Goal: Task Accomplishment & Management: Manage account settings

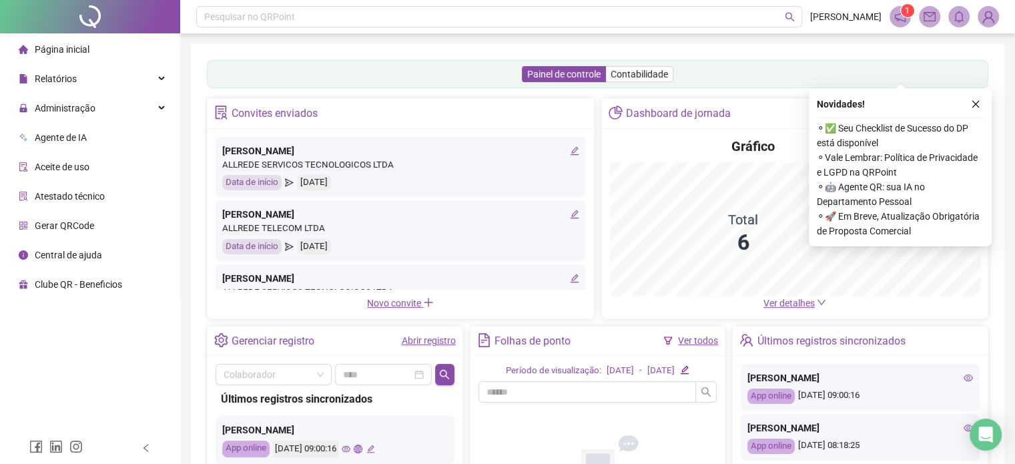
scroll to position [178, 0]
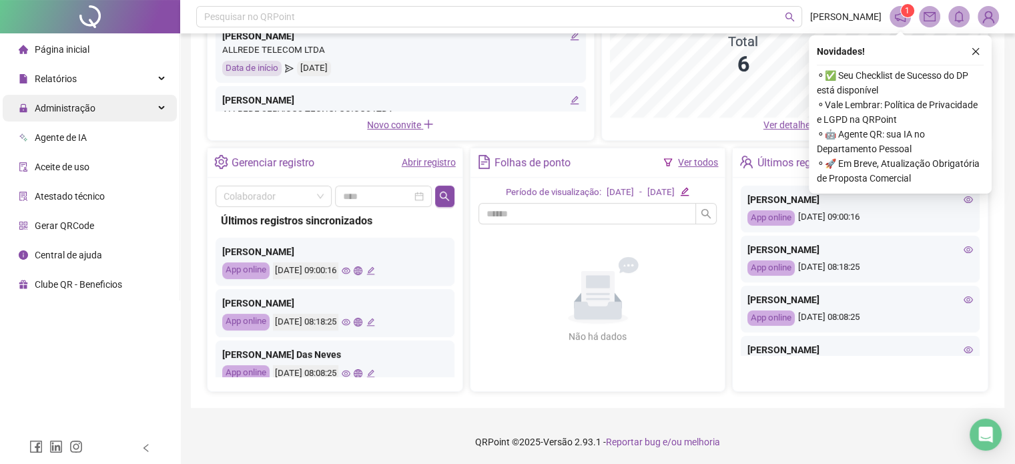
click at [79, 106] on span "Administração" at bounding box center [65, 108] width 61 height 11
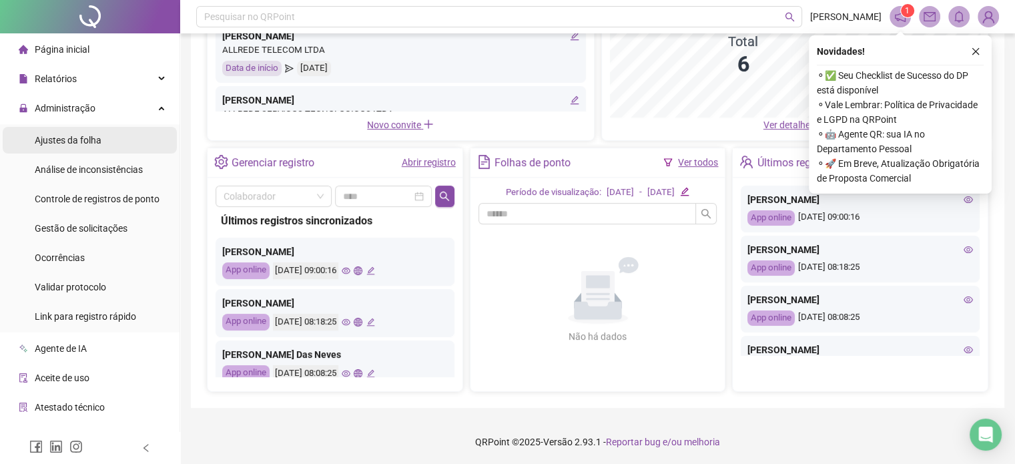
click at [59, 144] on span "Ajustes da folha" at bounding box center [68, 140] width 67 height 11
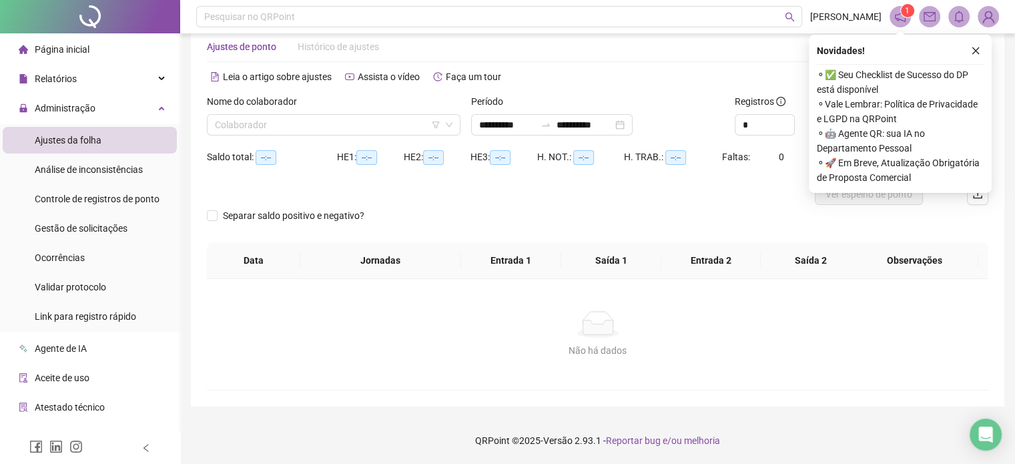
scroll to position [28, 0]
type input "**********"
click at [364, 128] on input "search" at bounding box center [328, 125] width 226 height 20
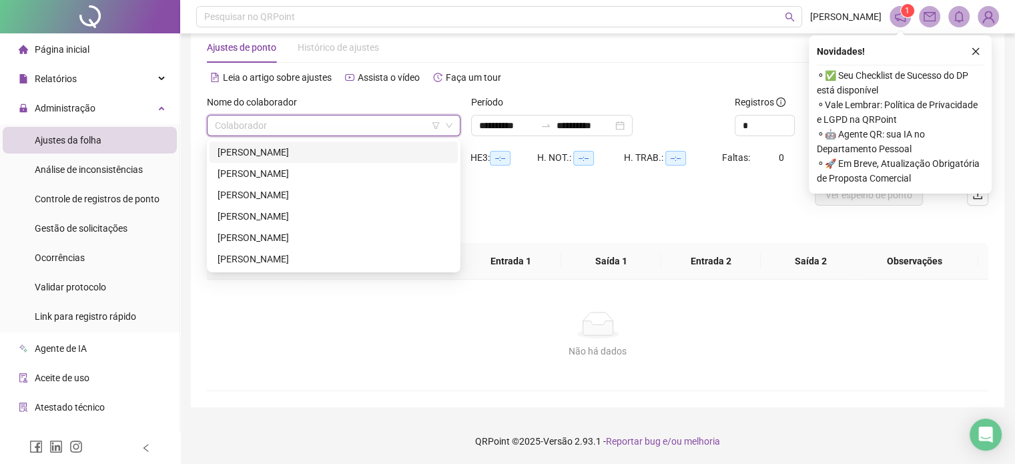
click at [323, 156] on div "[PERSON_NAME]" at bounding box center [334, 152] width 232 height 15
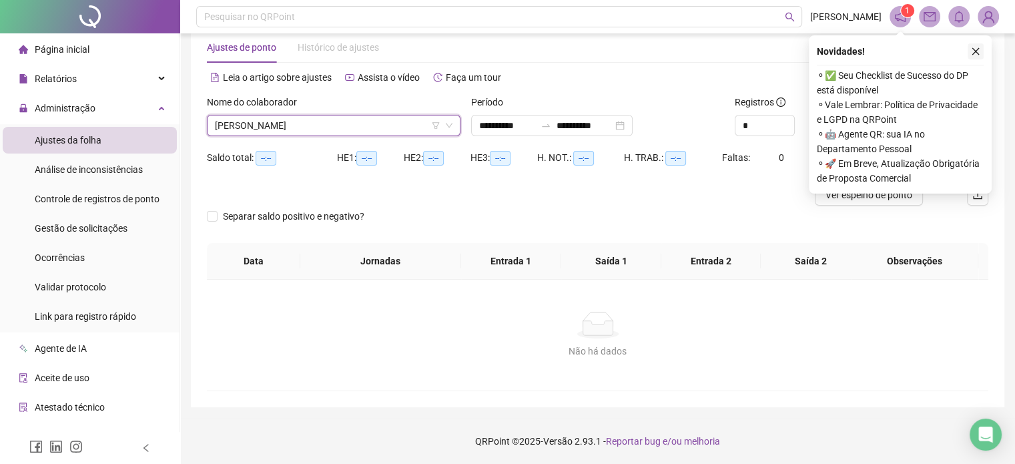
click at [977, 45] on button "button" at bounding box center [976, 51] width 16 height 16
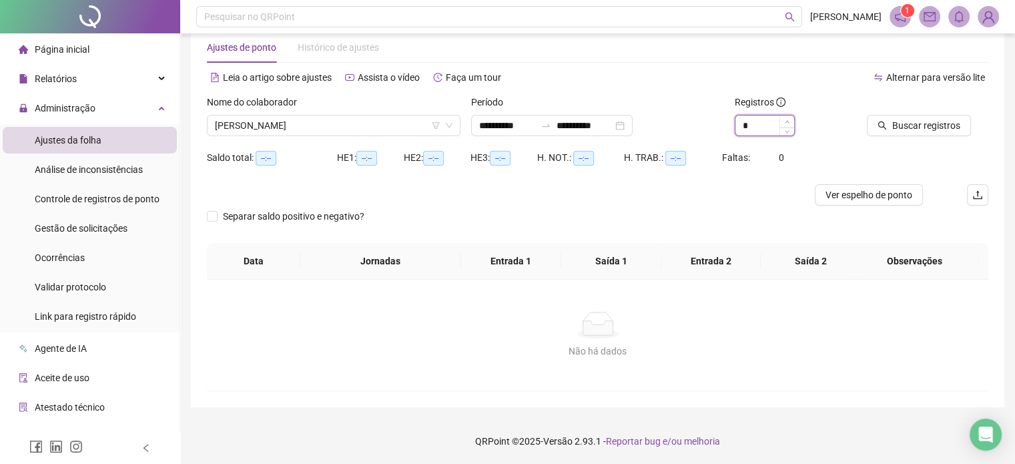
type input "*"
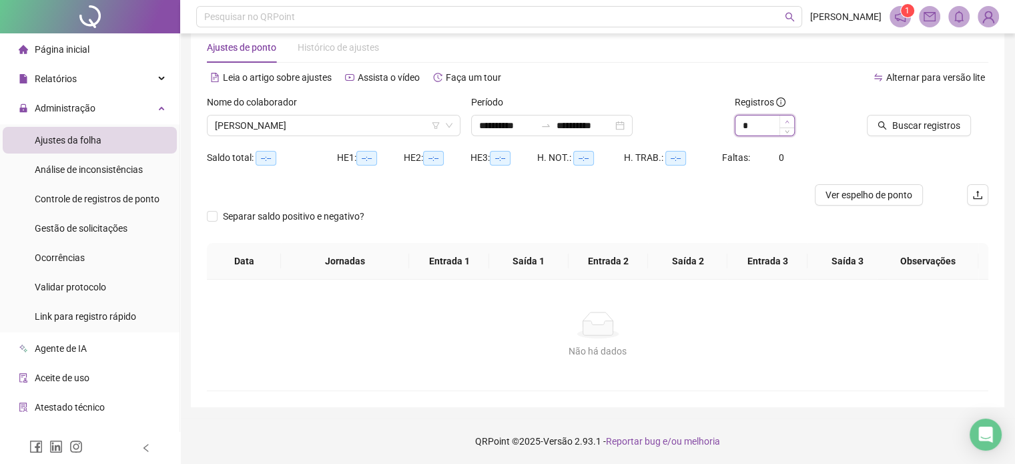
drag, startPoint x: 785, startPoint y: 119, endPoint x: 835, endPoint y: 119, distance: 50.7
click at [785, 119] on icon "up" at bounding box center [787, 121] width 5 height 5
click at [902, 131] on span "Buscar registros" at bounding box center [926, 125] width 68 height 15
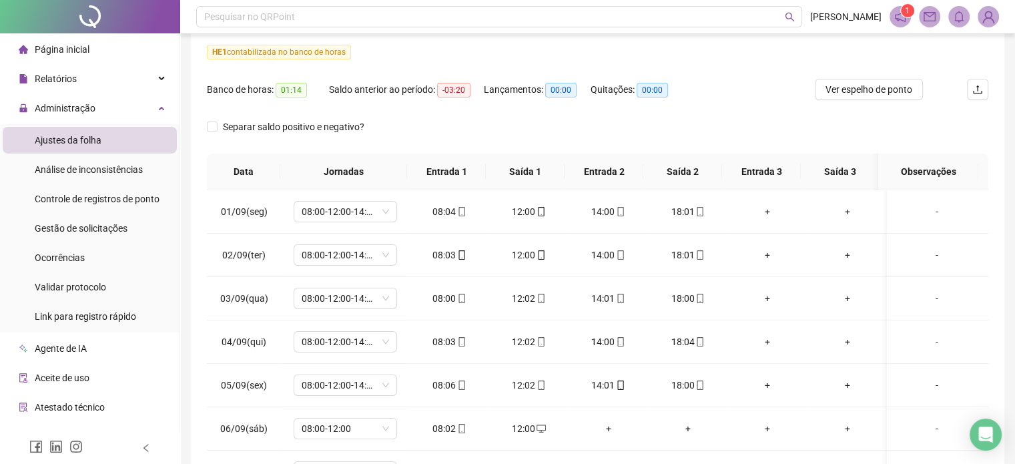
scroll to position [55, 0]
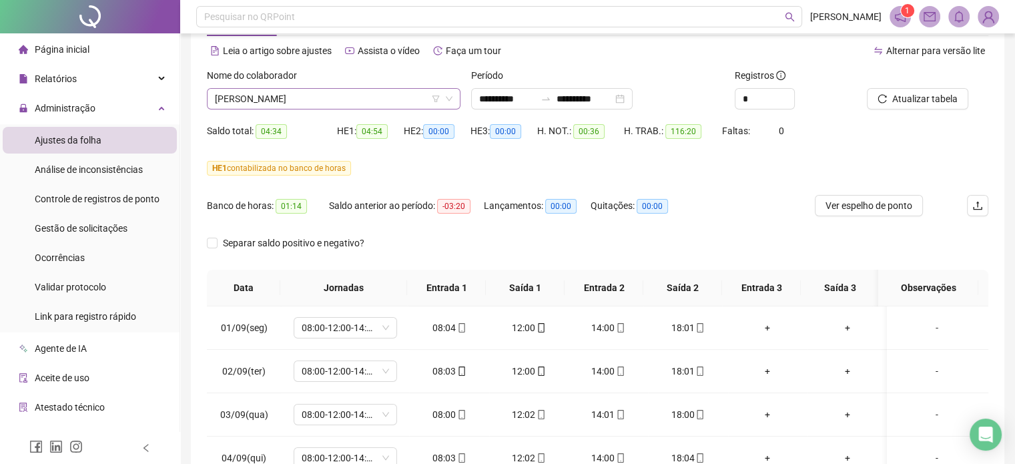
click at [346, 101] on span "[PERSON_NAME]" at bounding box center [334, 99] width 238 height 20
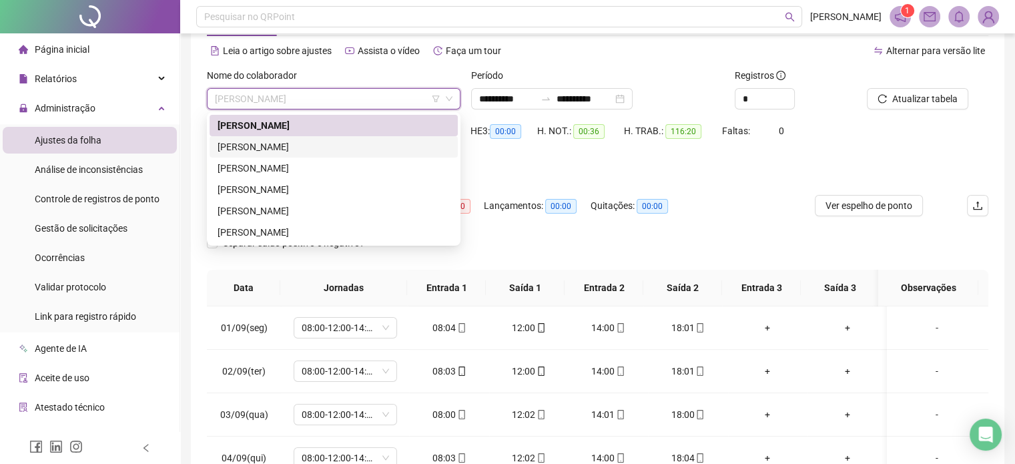
click at [326, 146] on div "[PERSON_NAME]" at bounding box center [334, 146] width 232 height 15
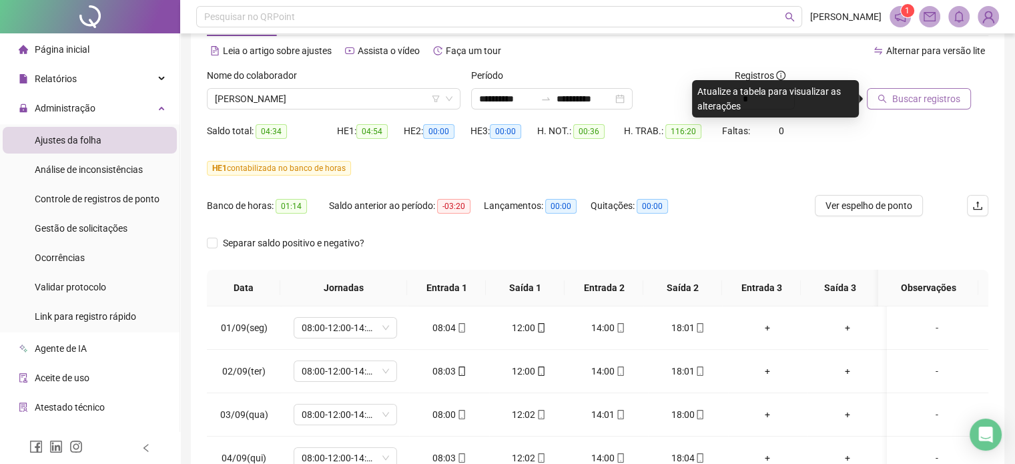
click at [911, 101] on span "Buscar registros" at bounding box center [926, 98] width 68 height 15
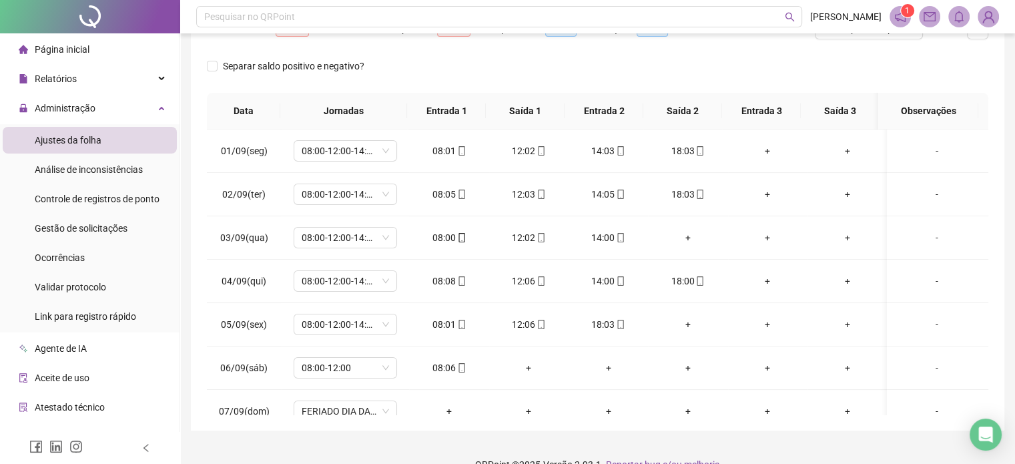
scroll to position [255, 0]
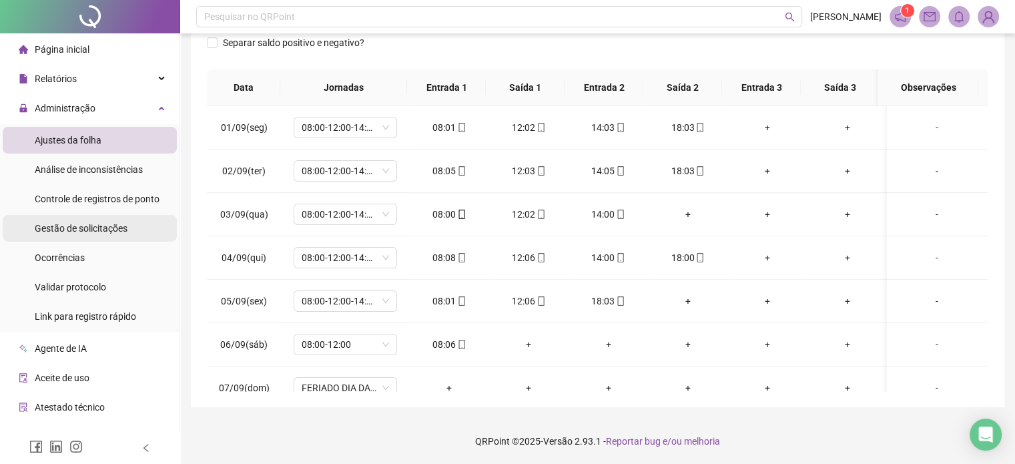
click at [87, 224] on span "Gestão de solicitações" at bounding box center [81, 228] width 93 height 11
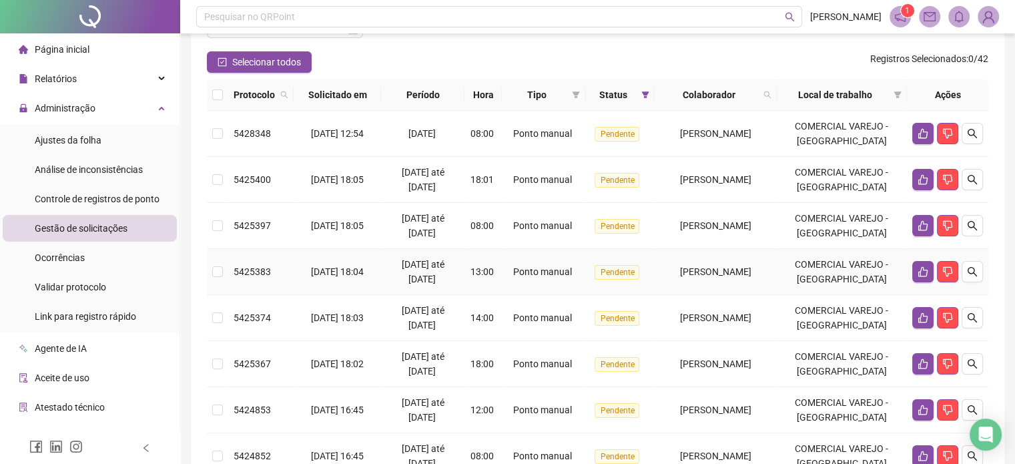
scroll to position [133, 0]
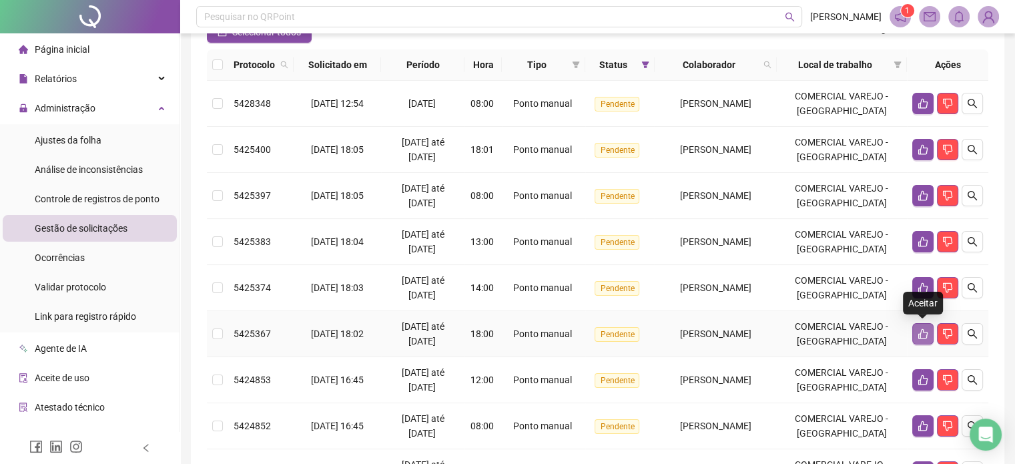
click at [924, 333] on icon "like" at bounding box center [923, 333] width 11 height 11
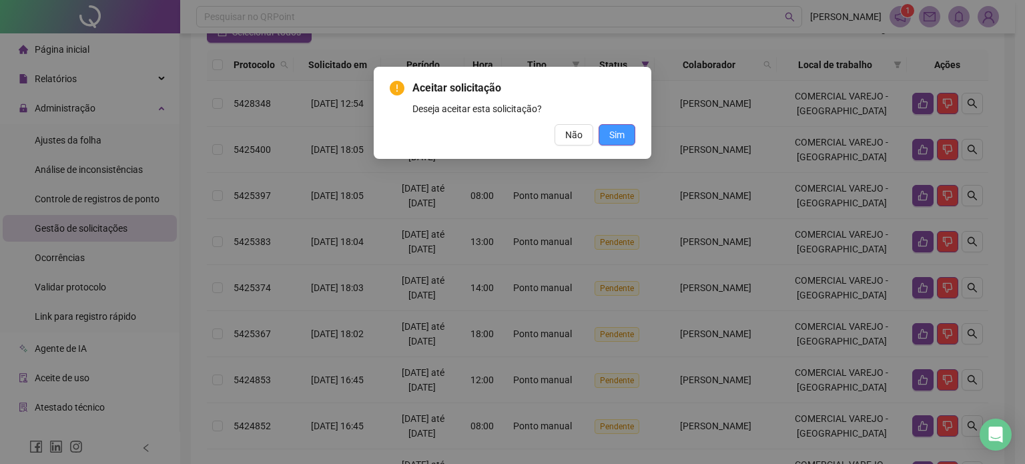
click at [617, 135] on span "Sim" at bounding box center [616, 134] width 15 height 15
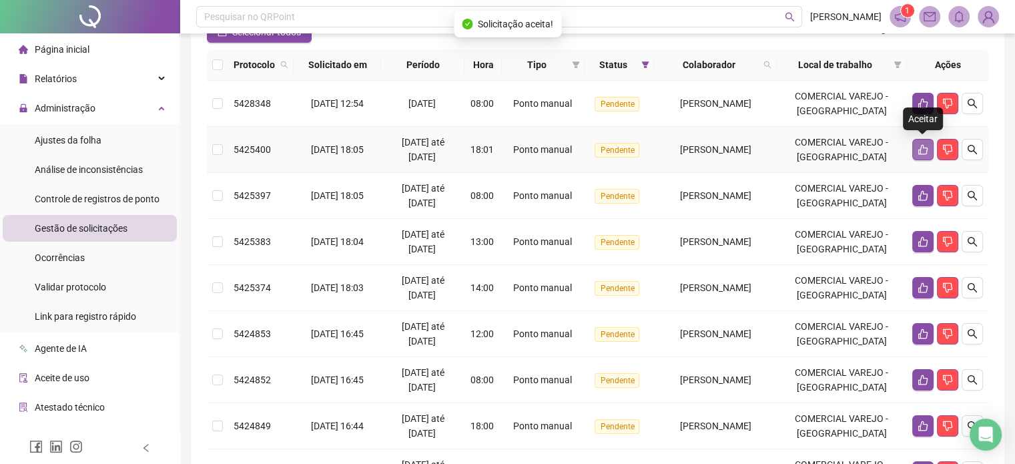
click at [923, 152] on icon "like" at bounding box center [923, 149] width 11 height 11
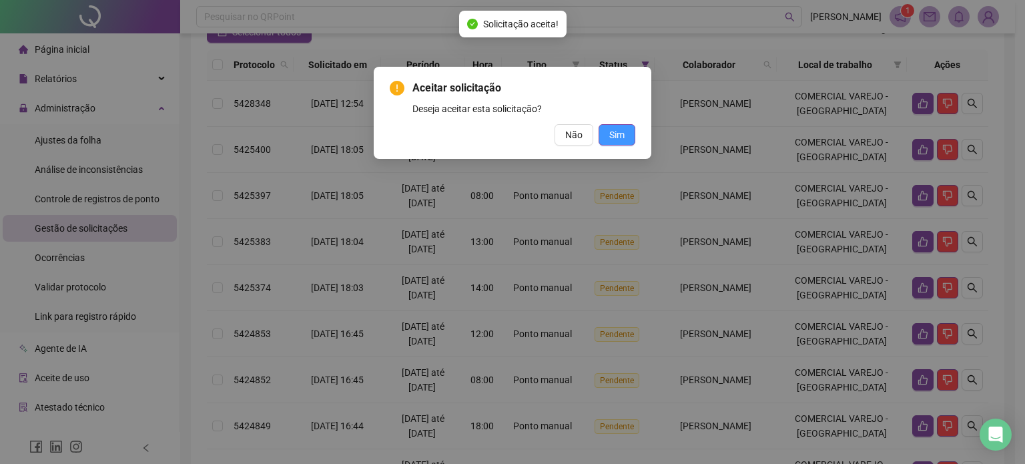
click at [613, 138] on span "Sim" at bounding box center [616, 134] width 15 height 15
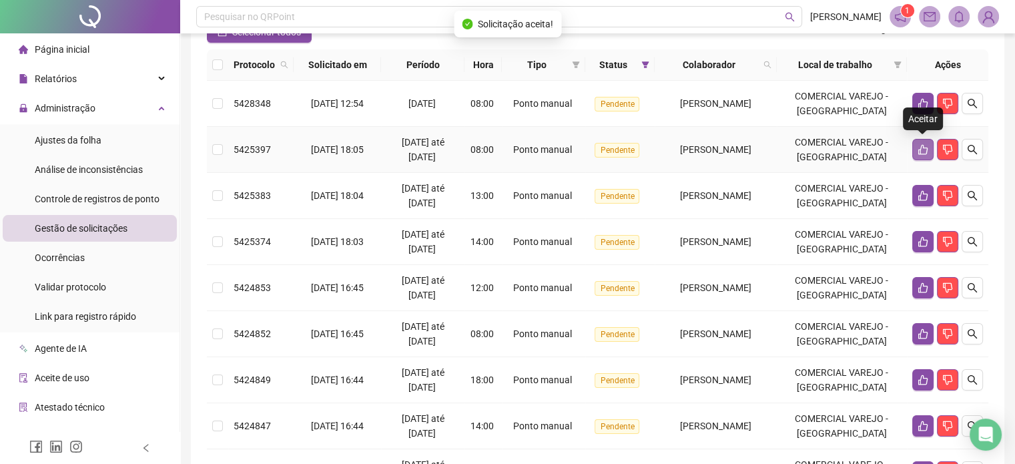
click at [919, 157] on button "button" at bounding box center [922, 149] width 21 height 21
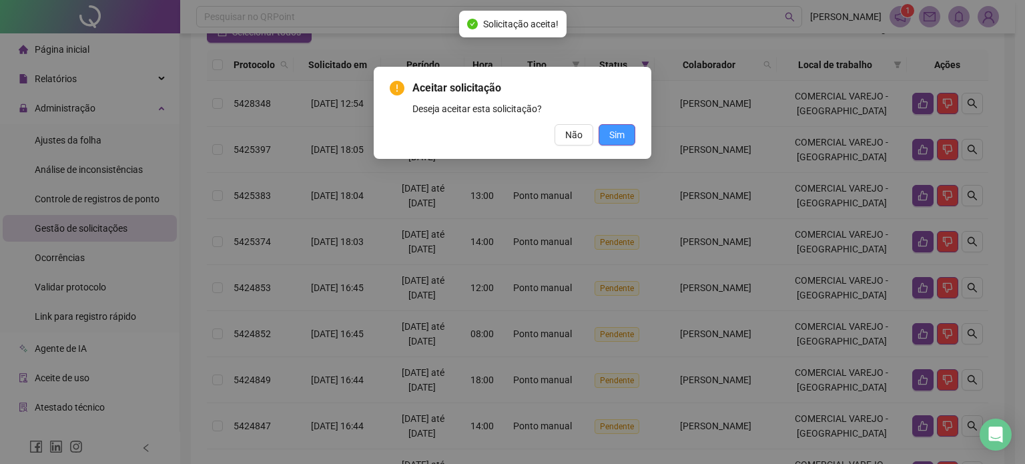
click at [619, 137] on span "Sim" at bounding box center [616, 134] width 15 height 15
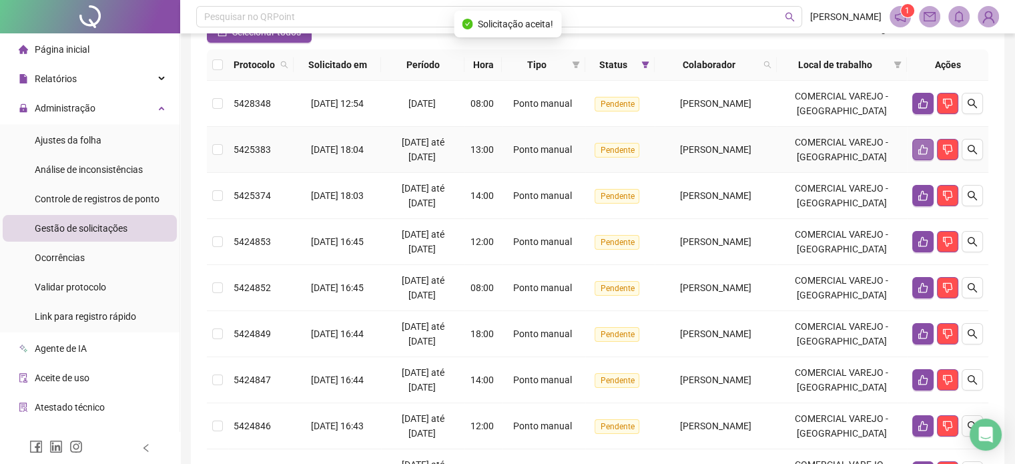
click at [922, 145] on icon "like" at bounding box center [922, 150] width 9 height 10
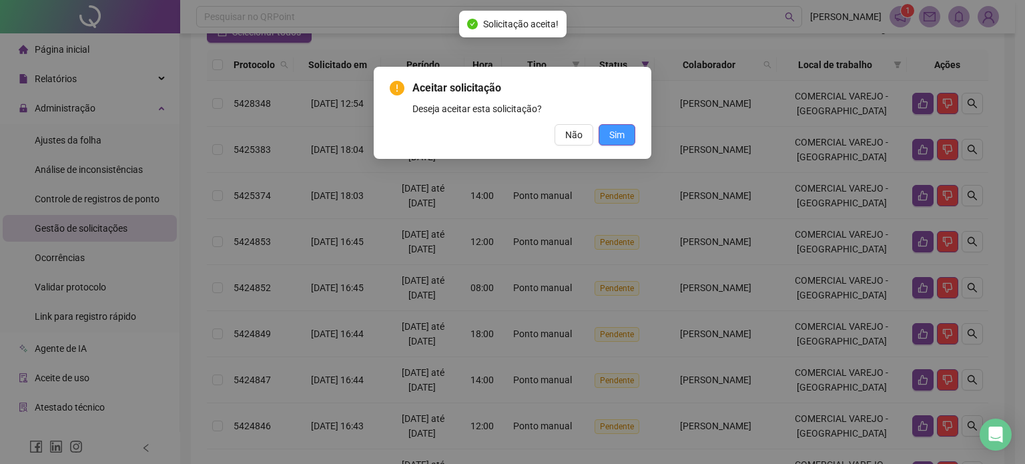
click at [620, 135] on span "Sim" at bounding box center [616, 134] width 15 height 15
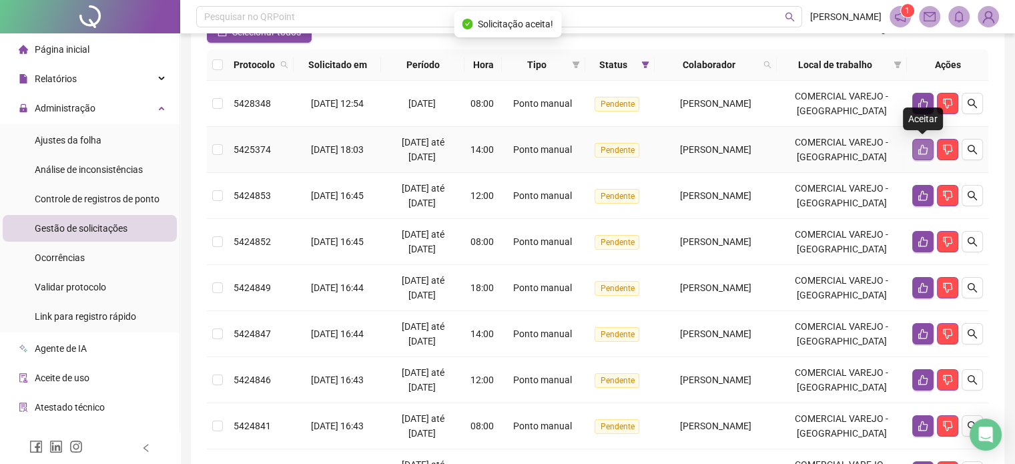
click at [918, 151] on icon "like" at bounding box center [923, 149] width 11 height 11
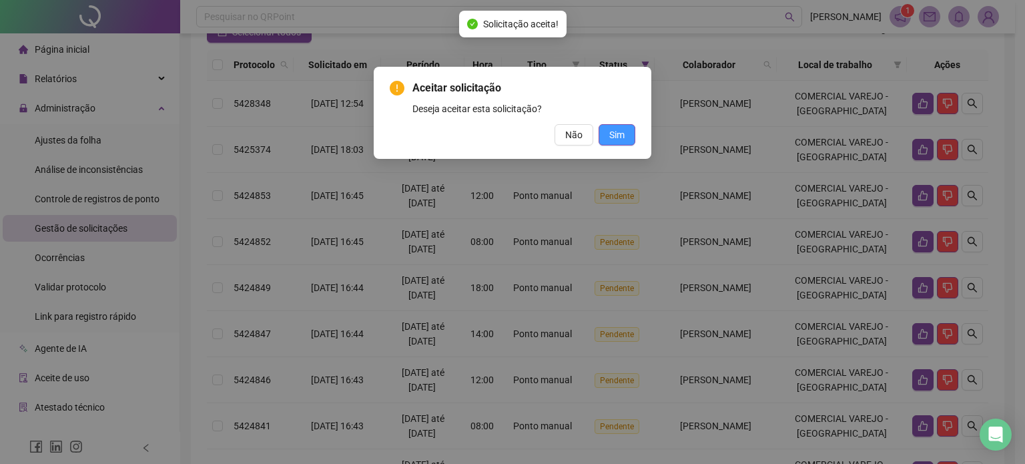
click at [615, 141] on span "Sim" at bounding box center [616, 134] width 15 height 15
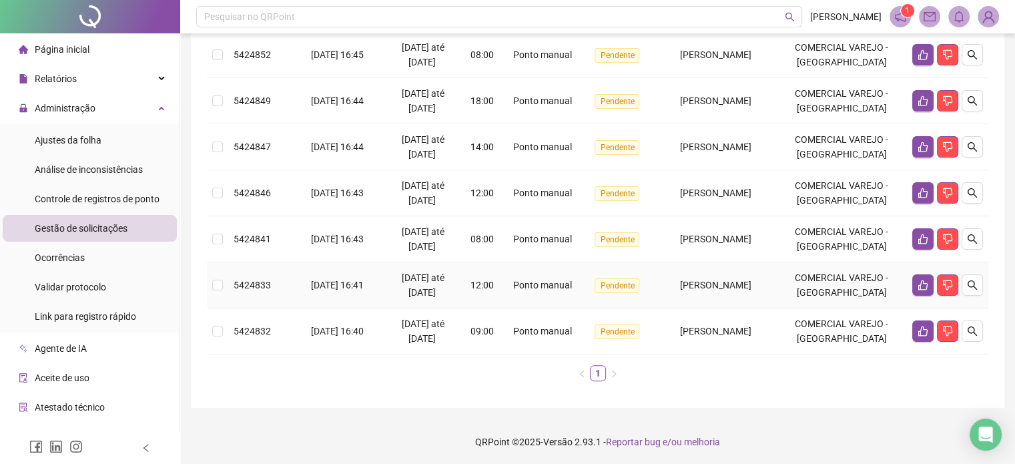
scroll to position [141, 0]
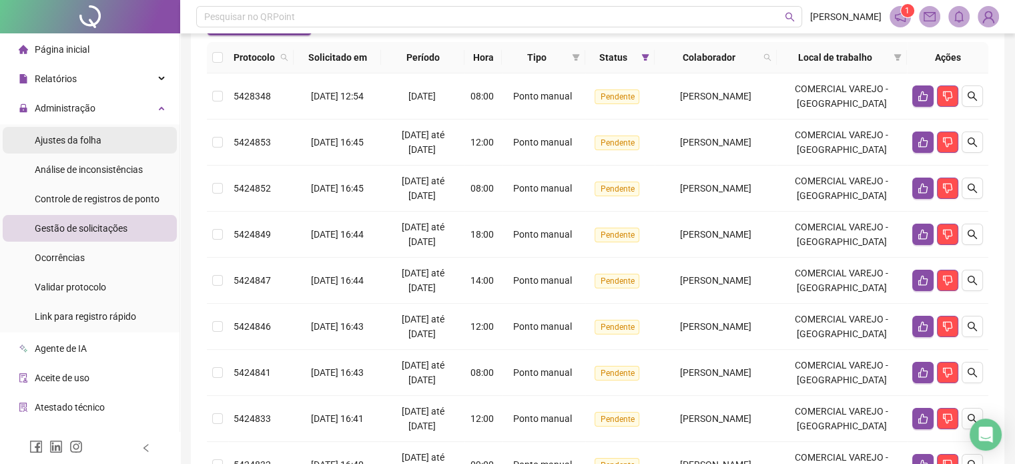
click at [76, 138] on span "Ajustes da folha" at bounding box center [68, 140] width 67 height 11
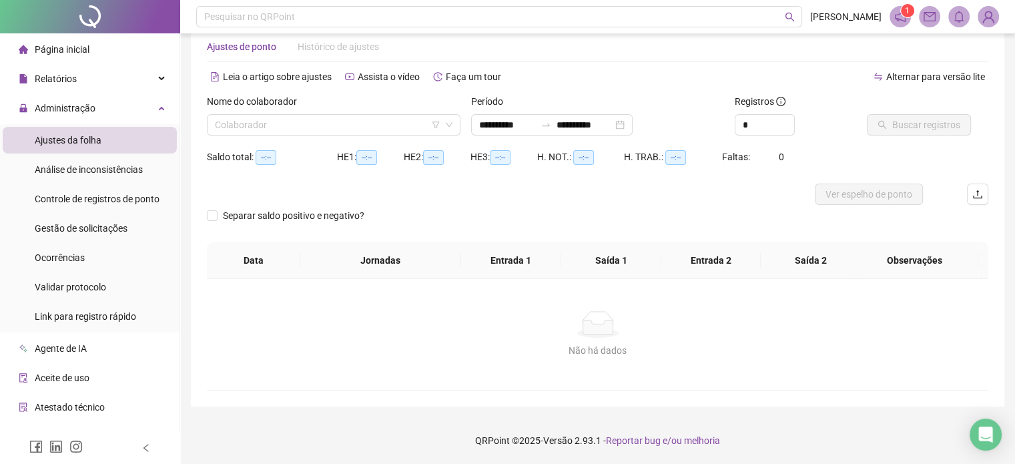
scroll to position [28, 0]
click at [389, 129] on input "search" at bounding box center [328, 125] width 226 height 20
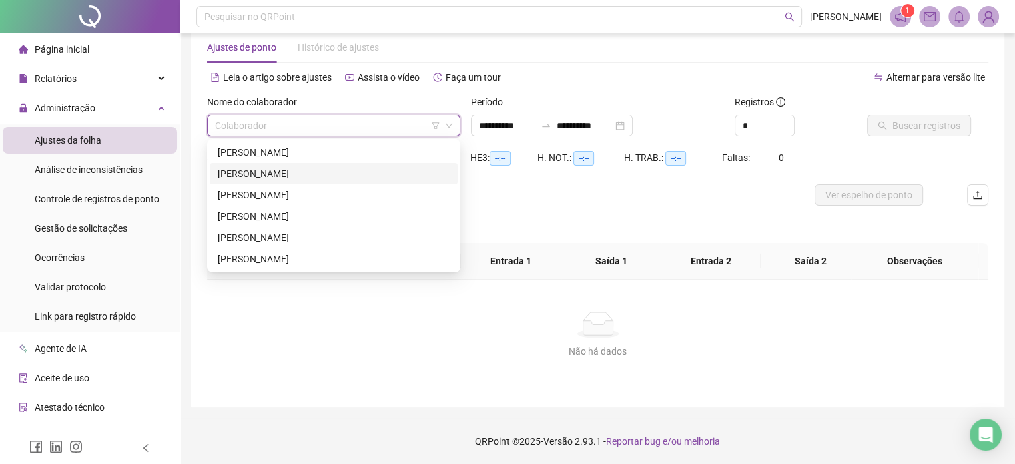
click at [288, 180] on div "[PERSON_NAME]" at bounding box center [334, 173] width 232 height 15
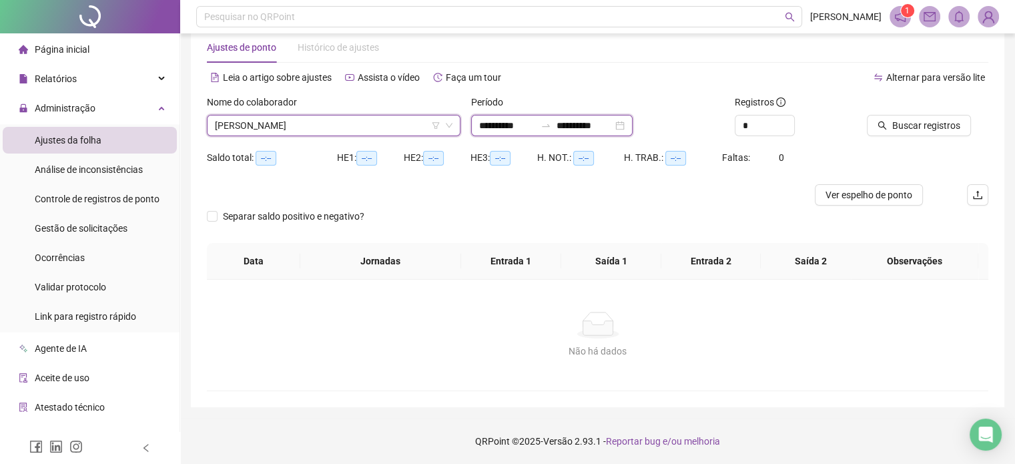
click at [581, 119] on input "**********" at bounding box center [585, 125] width 56 height 15
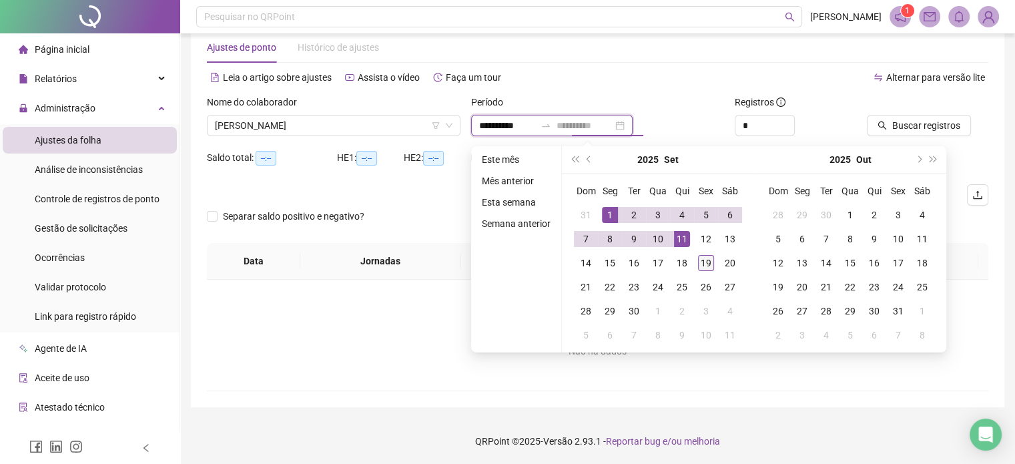
type input "**********"
click at [701, 263] on div "19" at bounding box center [706, 263] width 16 height 16
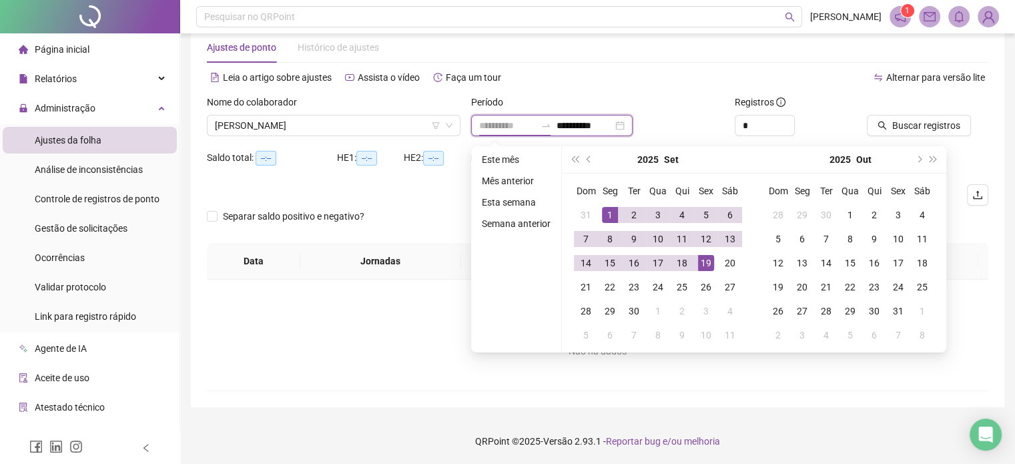
type input "**********"
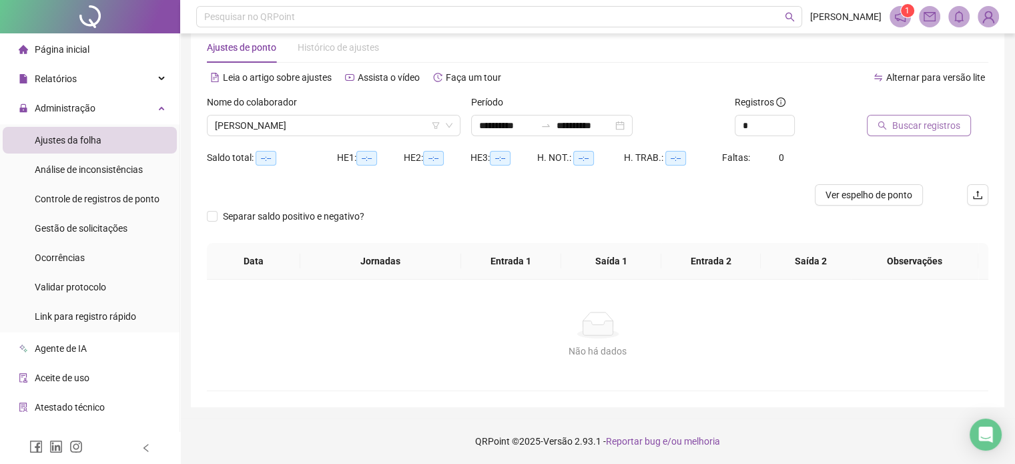
click at [899, 127] on span "Buscar registros" at bounding box center [926, 125] width 68 height 15
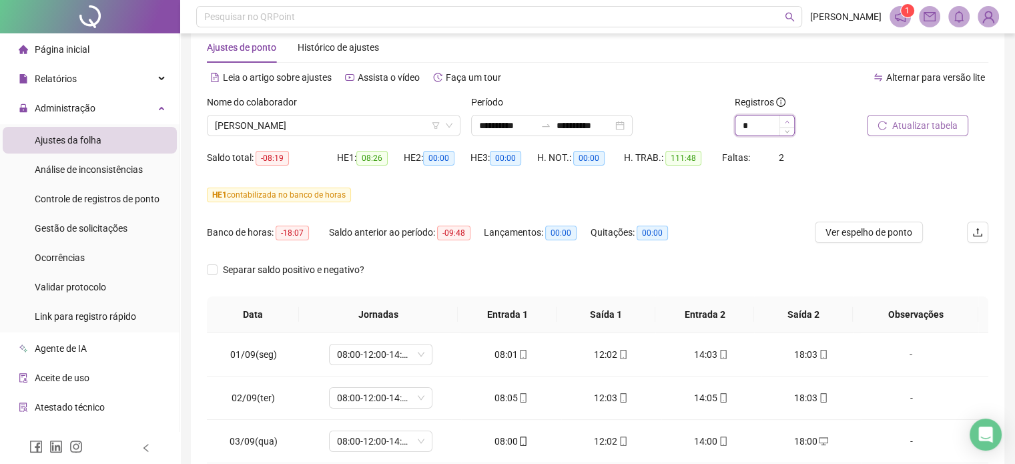
type input "*"
click at [785, 117] on span "Increase Value" at bounding box center [786, 121] width 15 height 12
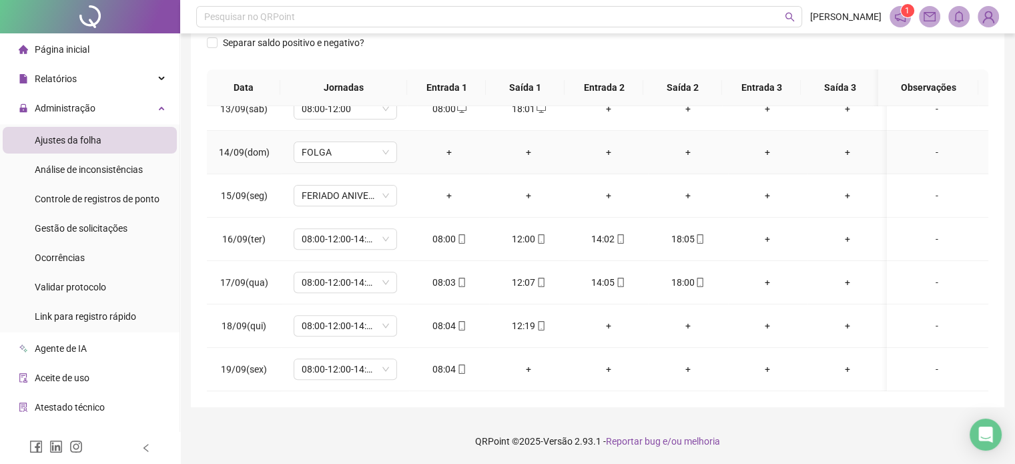
scroll to position [547, 0]
click at [457, 364] on icon "mobile" at bounding box center [461, 368] width 9 height 9
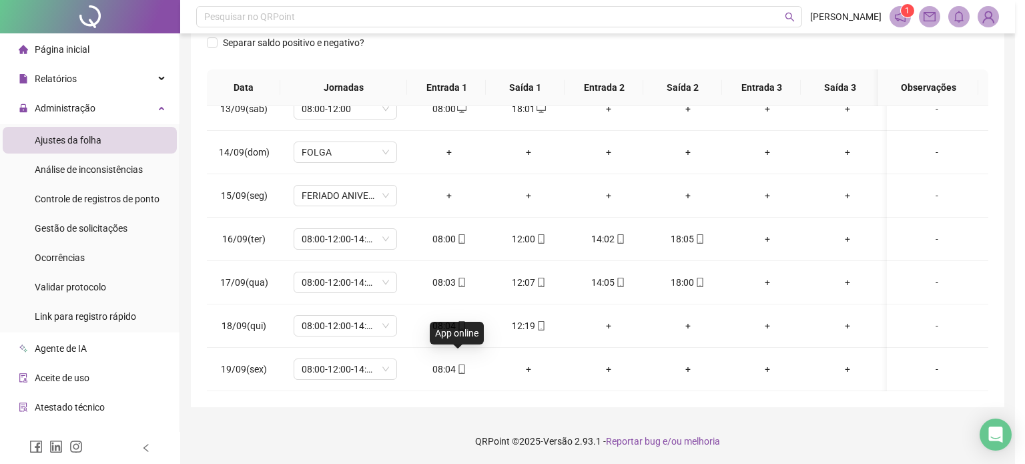
type input "**********"
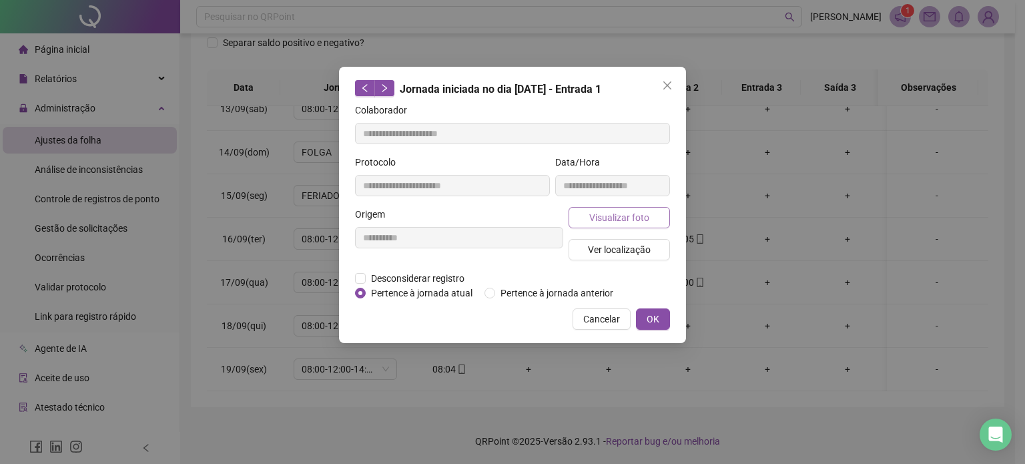
click at [611, 215] on span "Visualizar foto" at bounding box center [619, 217] width 60 height 15
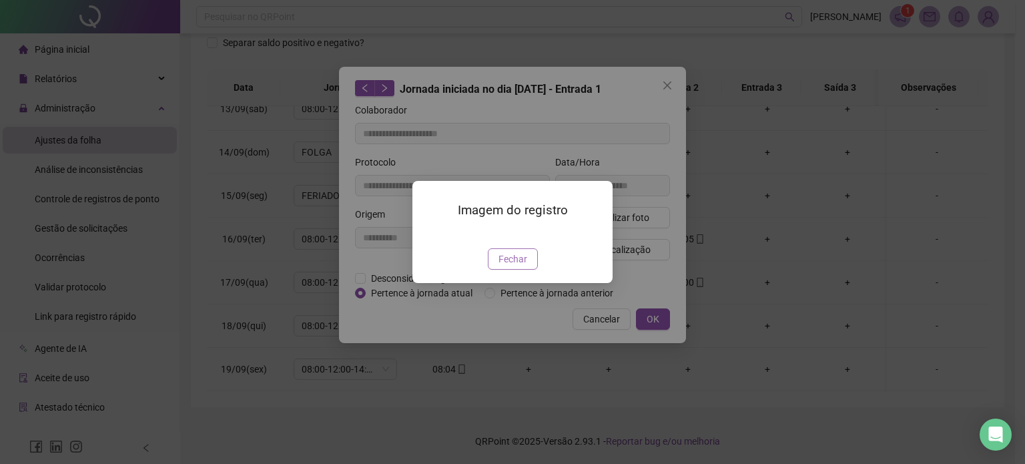
click at [509, 266] on span "Fechar" at bounding box center [512, 259] width 29 height 15
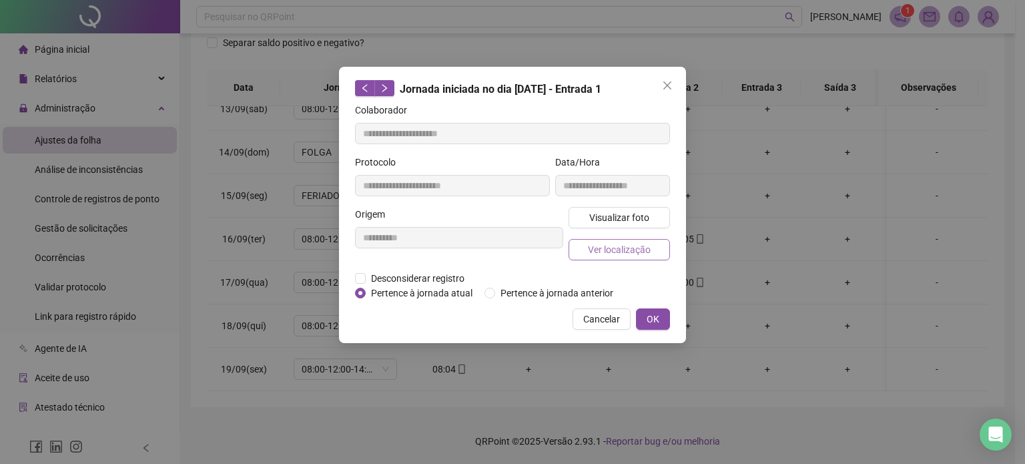
click at [613, 252] on span "Ver localização" at bounding box center [619, 249] width 63 height 15
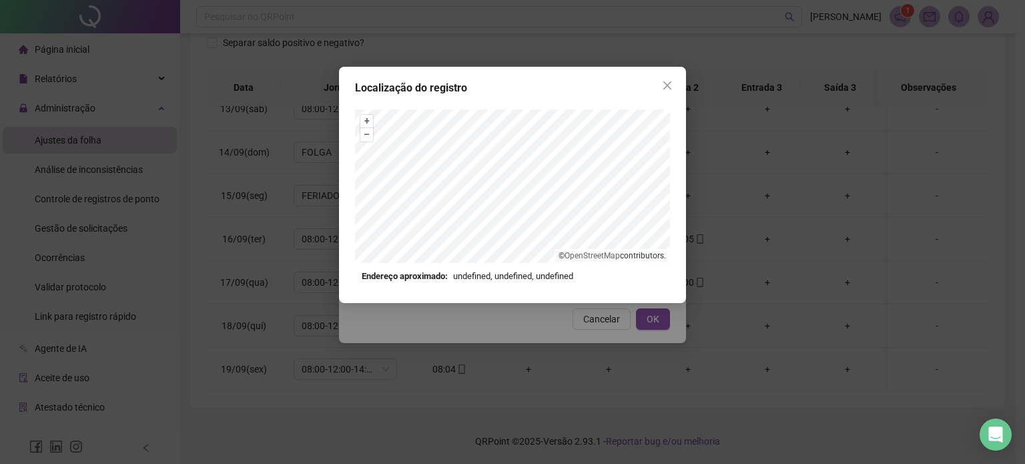
click at [669, 85] on icon "close" at bounding box center [667, 85] width 11 height 11
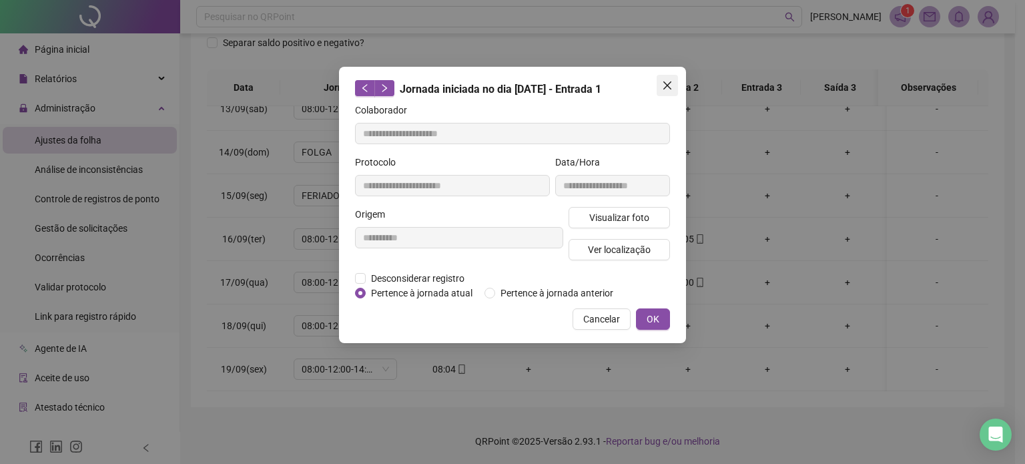
click at [666, 85] on icon "close" at bounding box center [667, 85] width 8 height 8
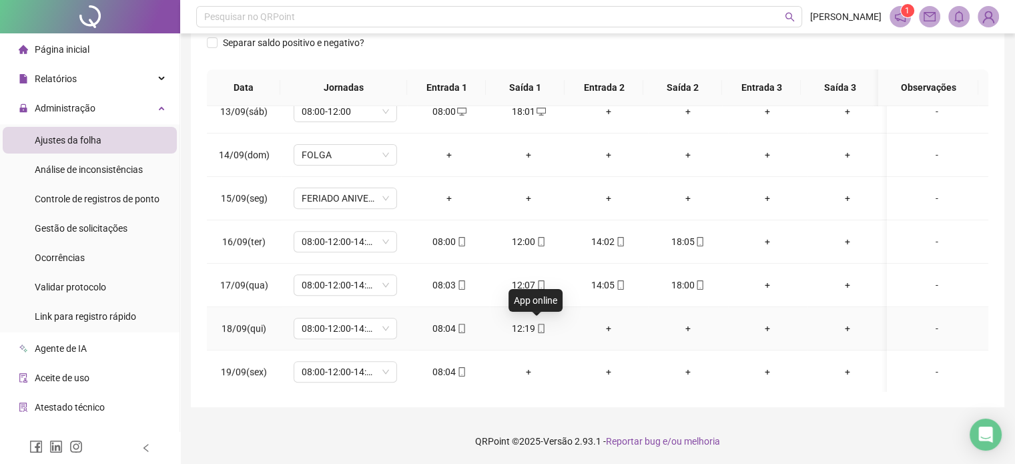
click at [541, 328] on icon "mobile" at bounding box center [541, 328] width 9 height 9
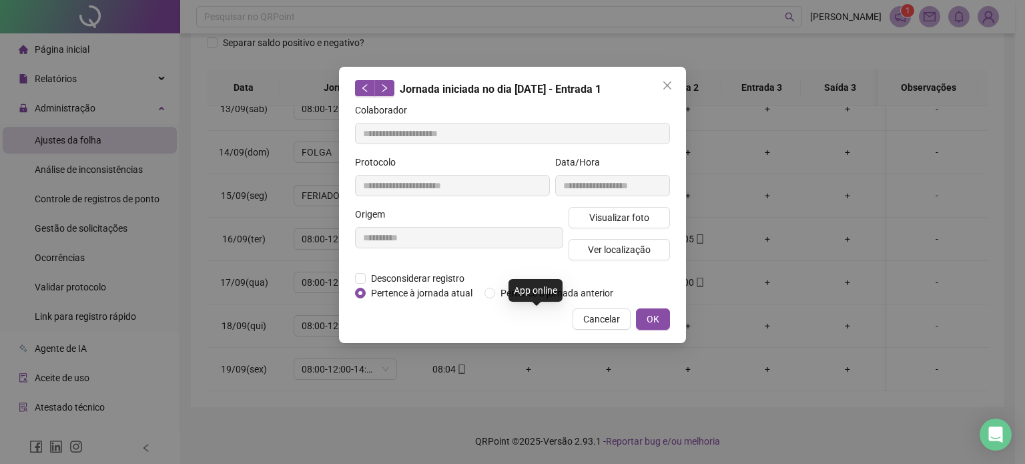
type input "**********"
click at [617, 218] on span "Visualizar foto" at bounding box center [619, 217] width 60 height 15
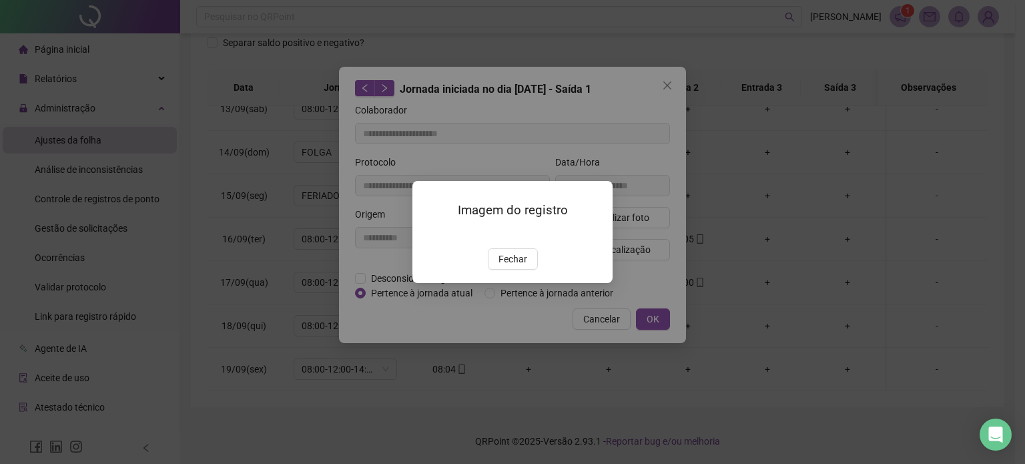
click at [513, 266] on span "Fechar" at bounding box center [512, 259] width 29 height 15
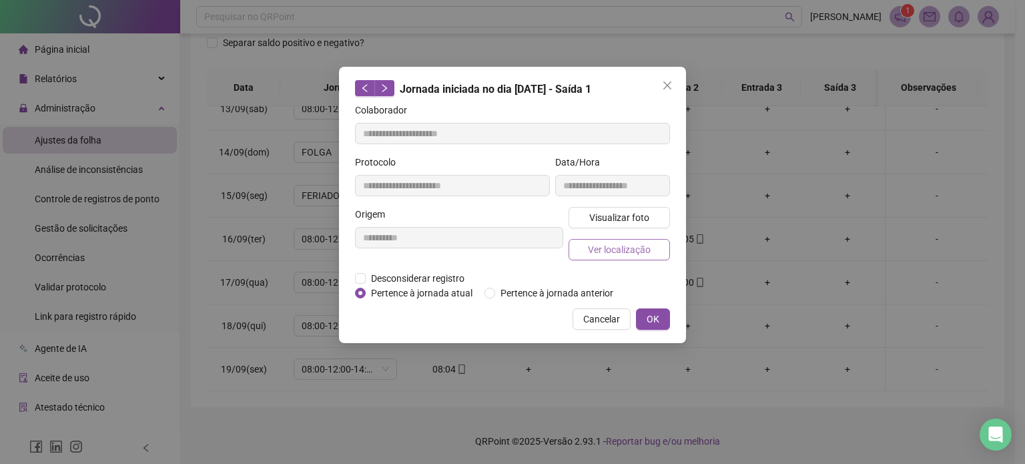
click at [605, 252] on span "Ver localização" at bounding box center [619, 249] width 63 height 15
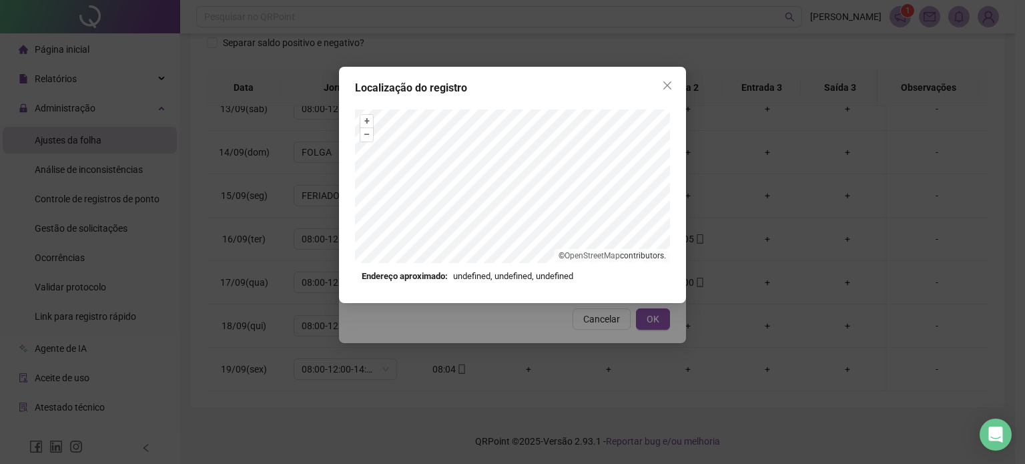
click at [590, 254] on div "+ – ⇧ › © OpenStreetMap contributors." at bounding box center [512, 185] width 315 height 153
click at [517, 59] on div "Localização do registro + – ⇧ › © OpenStreetMap contributors. Endereço aproxima…" at bounding box center [512, 232] width 1025 height 464
click at [499, 250] on div at bounding box center [512, 185] width 315 height 153
click at [661, 85] on span "Close" at bounding box center [667, 85] width 21 height 11
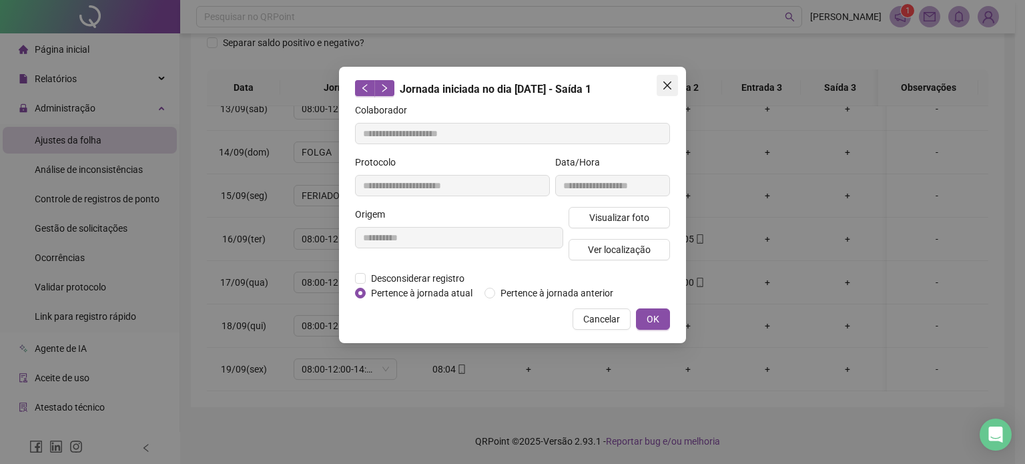
click at [665, 86] on icon "close" at bounding box center [667, 85] width 11 height 11
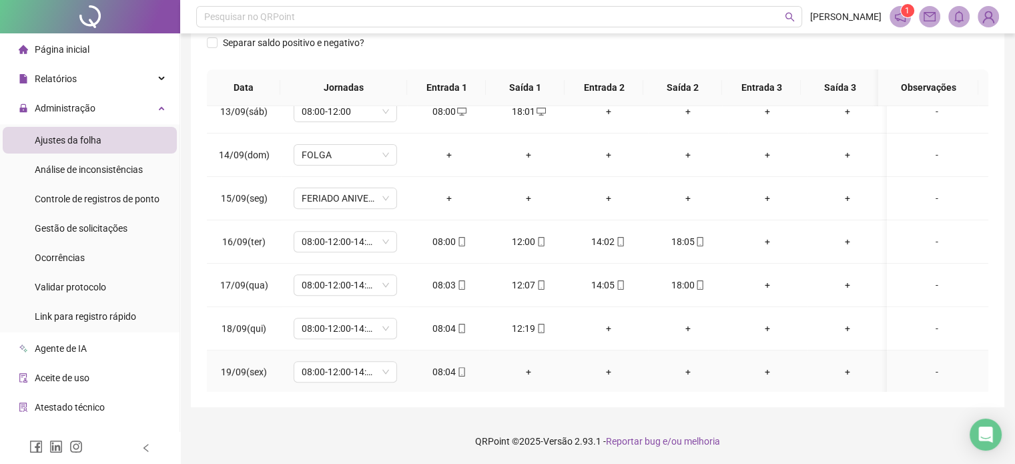
click at [456, 371] on span "mobile" at bounding box center [461, 371] width 11 height 9
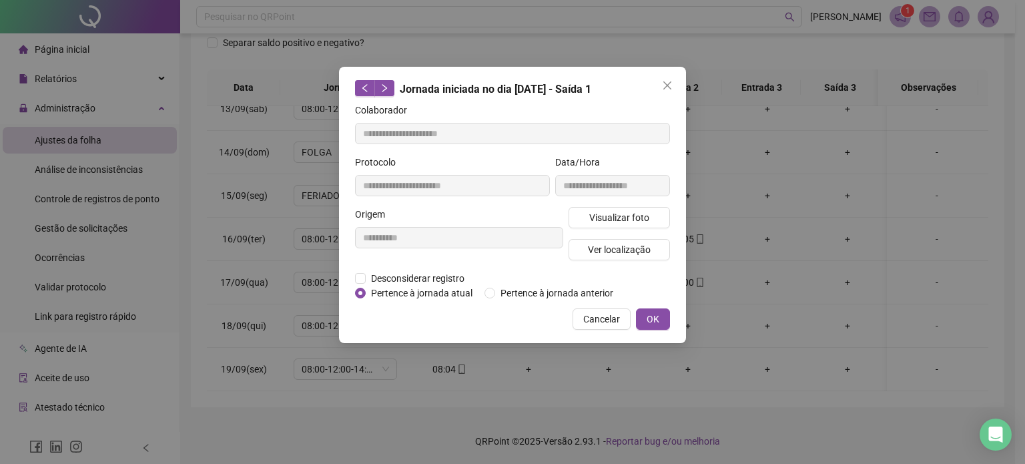
type input "**********"
click at [627, 211] on span "Visualizar foto" at bounding box center [619, 217] width 60 height 15
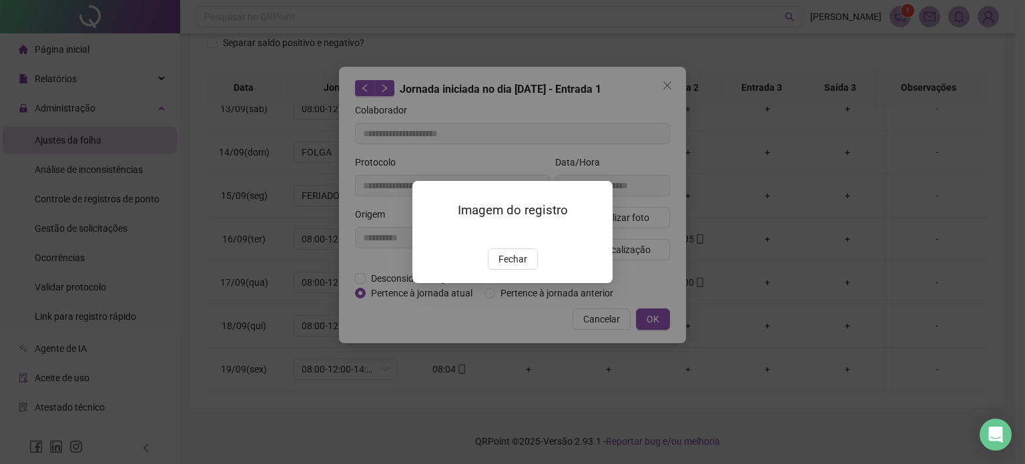
click at [428, 234] on img at bounding box center [428, 234] width 0 height 0
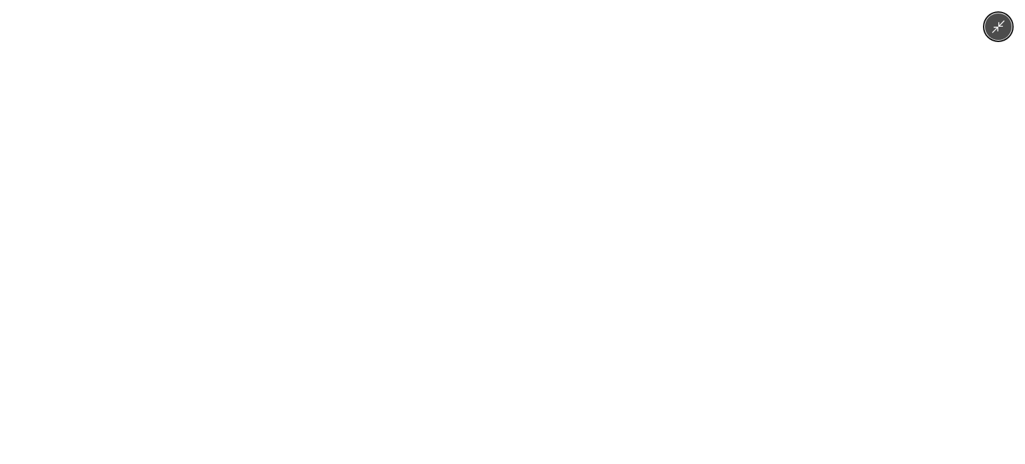
click at [467, 192] on img at bounding box center [512, 232] width 214 height 464
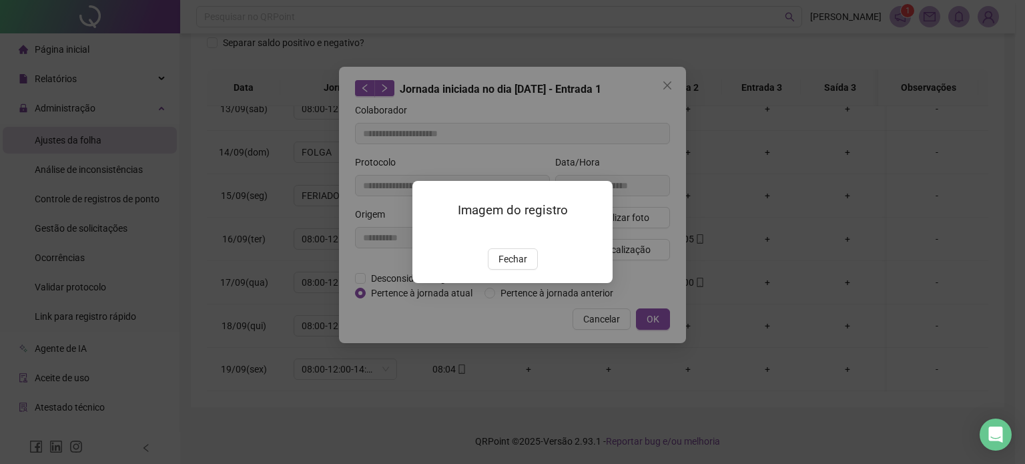
click at [504, 266] on span "Fechar" at bounding box center [512, 259] width 29 height 15
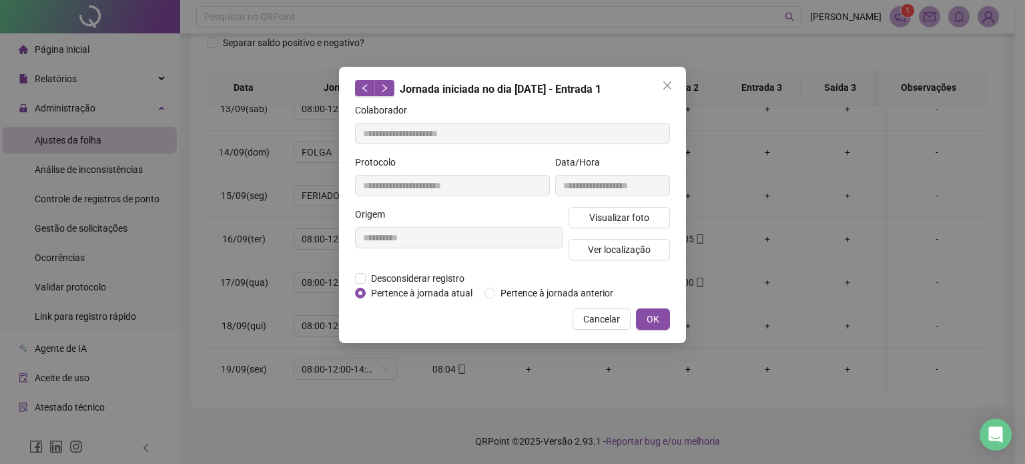
click at [664, 91] on button "Close" at bounding box center [667, 85] width 21 height 21
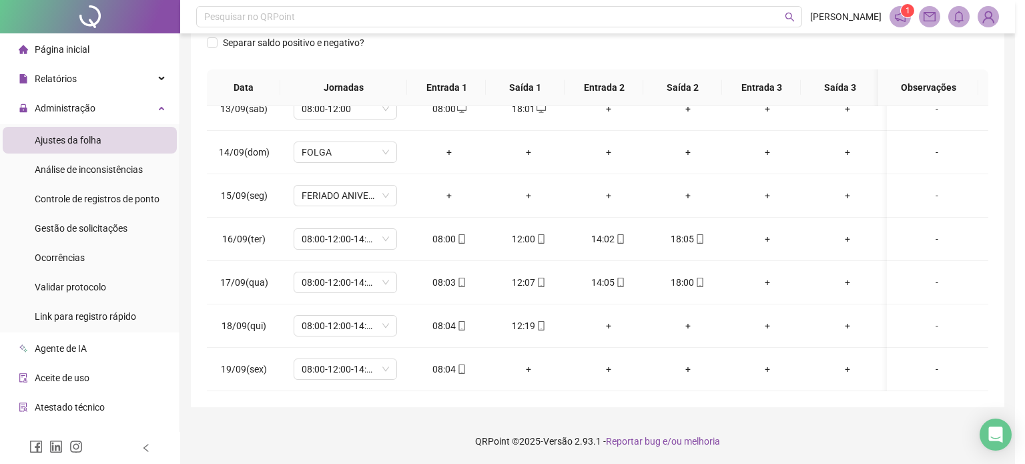
scroll to position [537, 0]
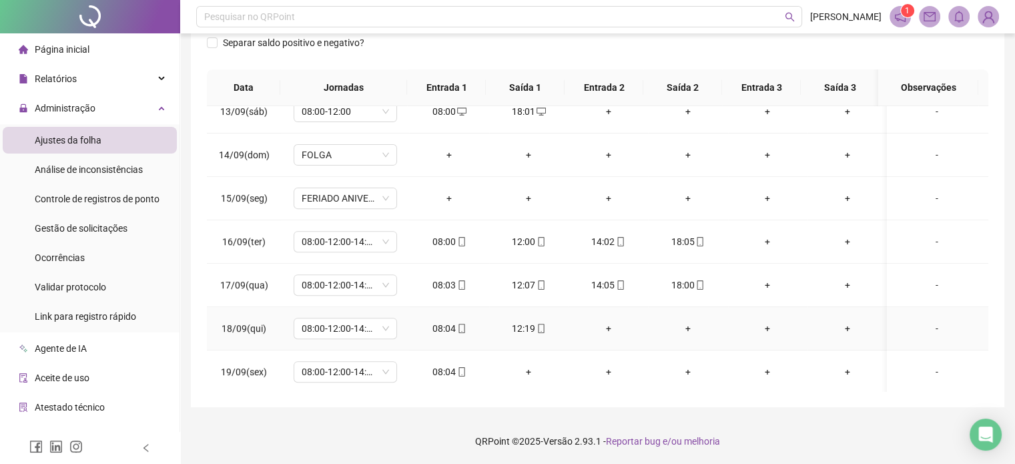
click at [457, 324] on icon "mobile" at bounding box center [461, 328] width 9 height 9
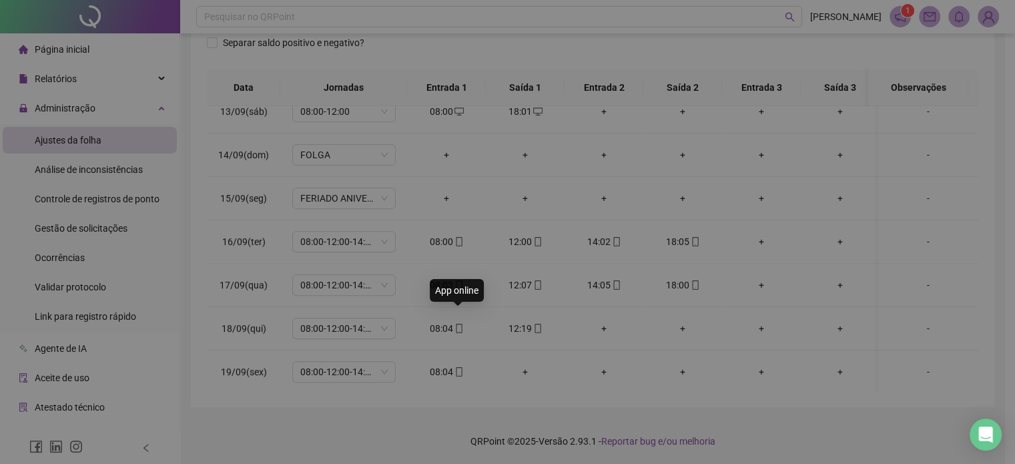
scroll to position [547, 0]
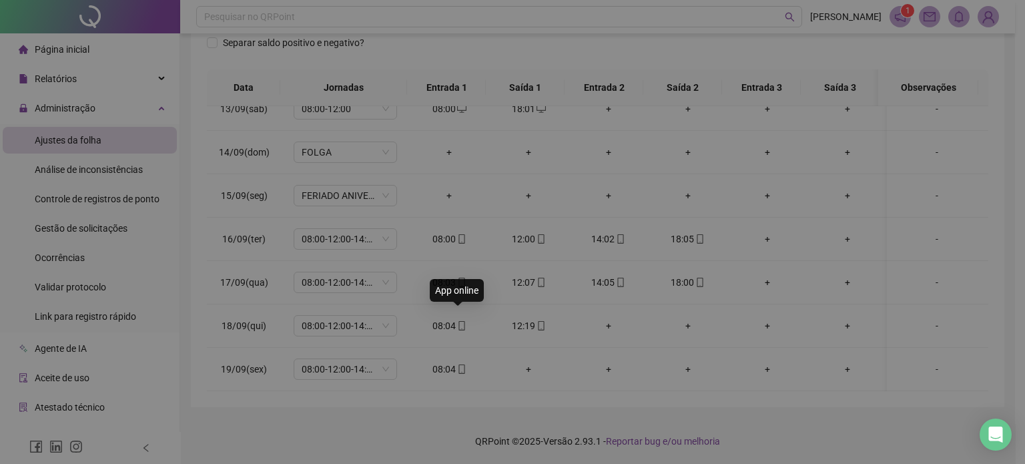
type input "**********"
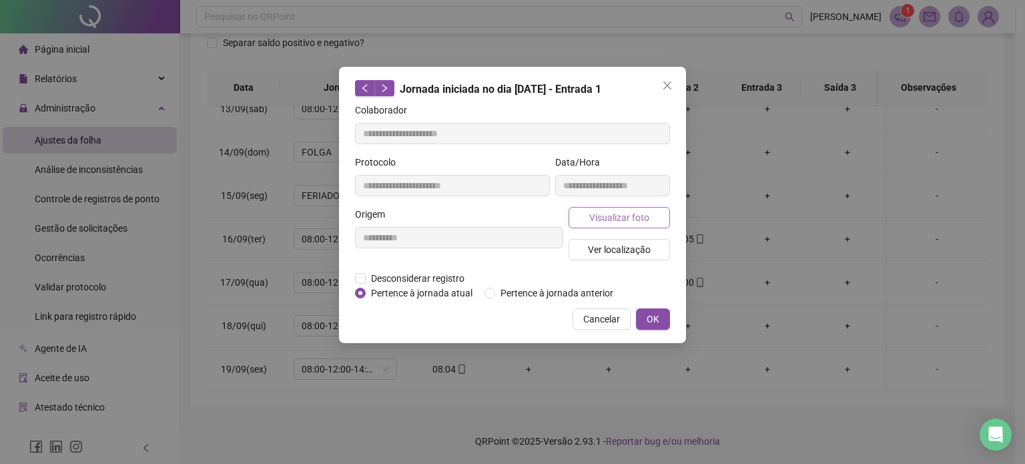
click at [601, 212] on span "Visualizar foto" at bounding box center [619, 217] width 60 height 15
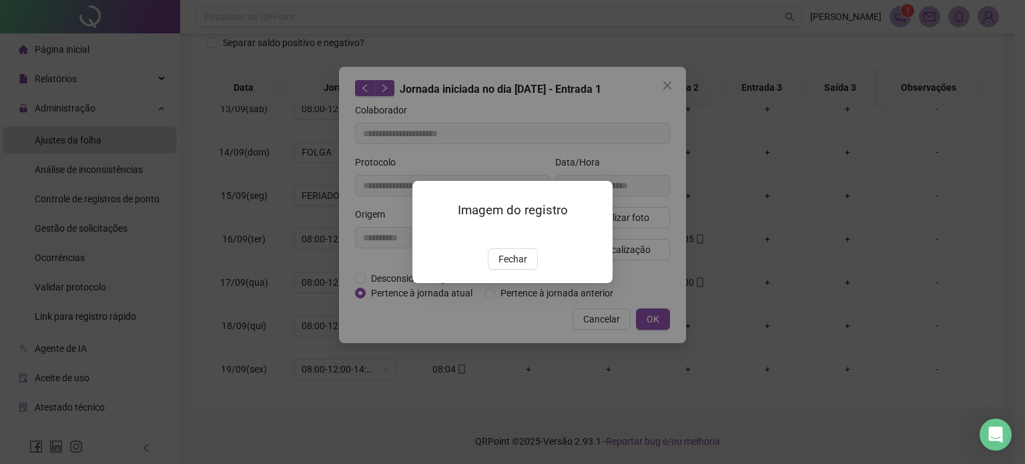
click at [428, 234] on img at bounding box center [428, 234] width 0 height 0
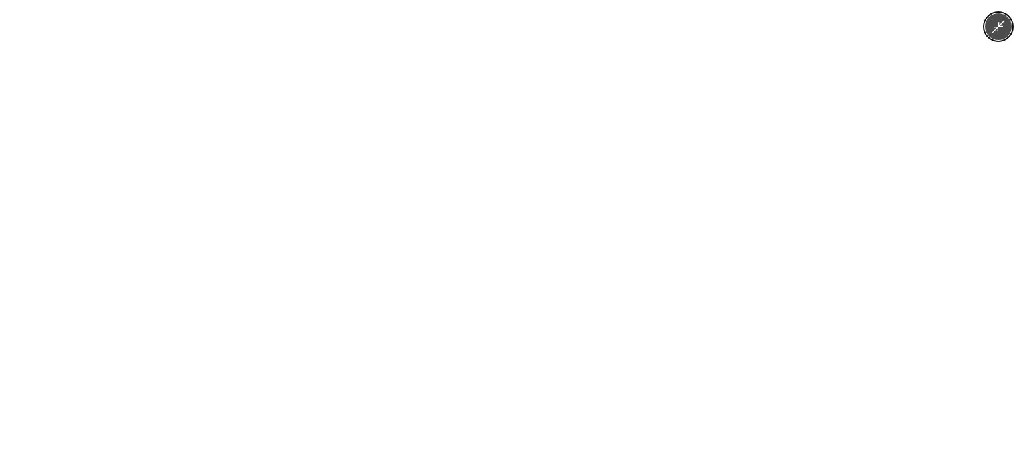
click at [596, 151] on img at bounding box center [512, 232] width 214 height 464
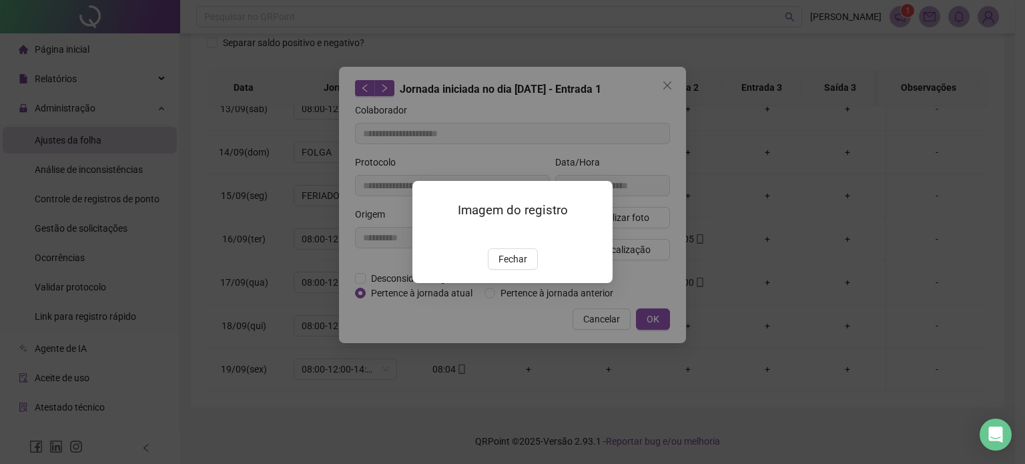
click at [626, 93] on div "Imagem do registro Fechar" at bounding box center [512, 232] width 1025 height 464
click at [517, 270] on button "Fechar" at bounding box center [513, 258] width 50 height 21
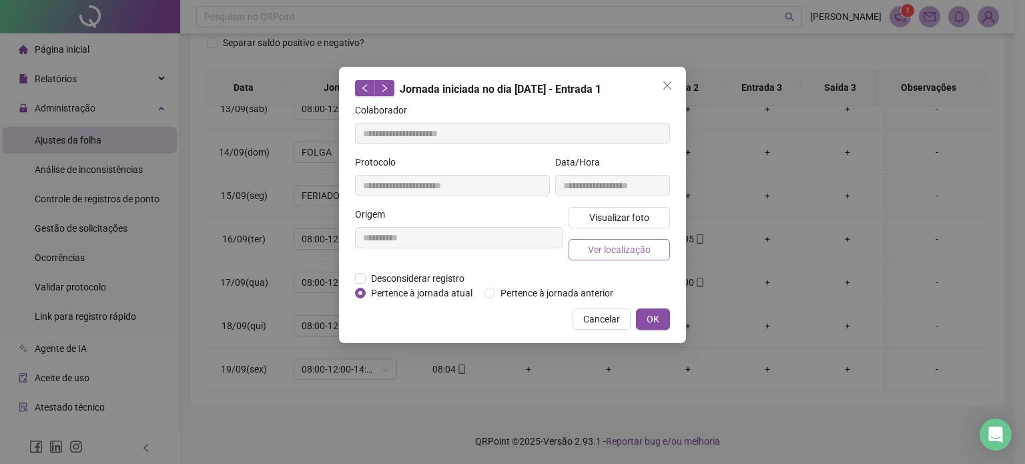
click at [614, 248] on span "Ver localização" at bounding box center [619, 249] width 63 height 15
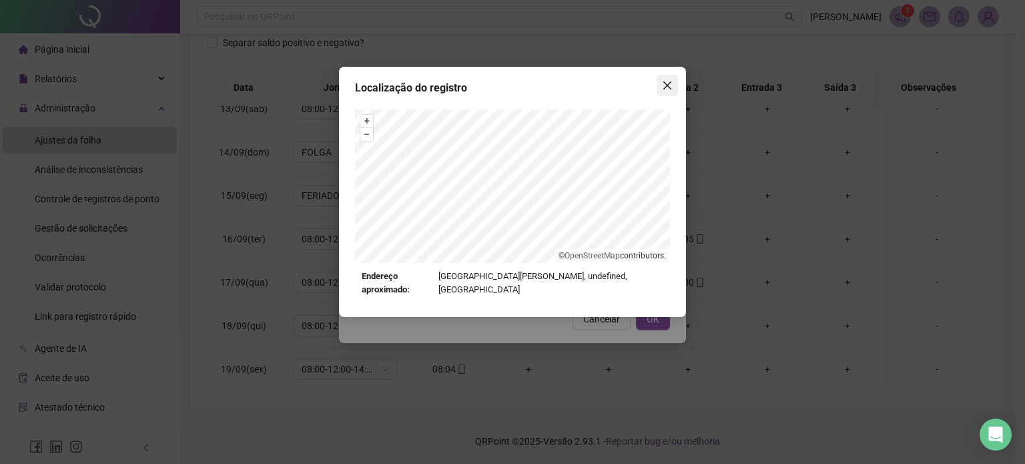
click at [667, 93] on button "Close" at bounding box center [667, 85] width 21 height 21
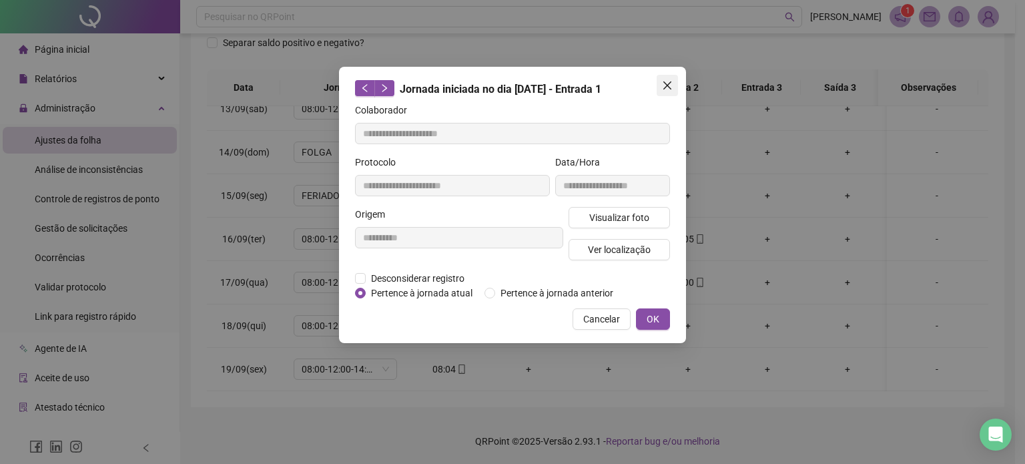
click at [670, 85] on icon "close" at bounding box center [667, 85] width 11 height 11
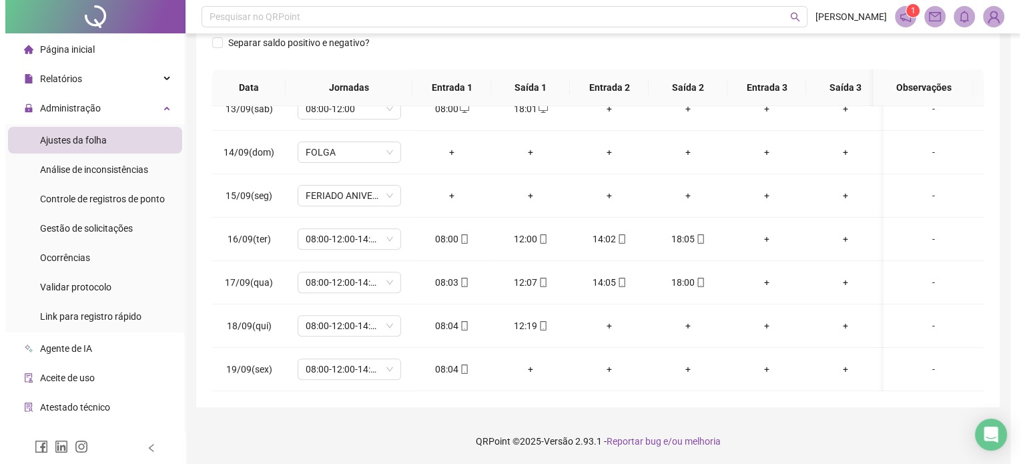
scroll to position [537, 0]
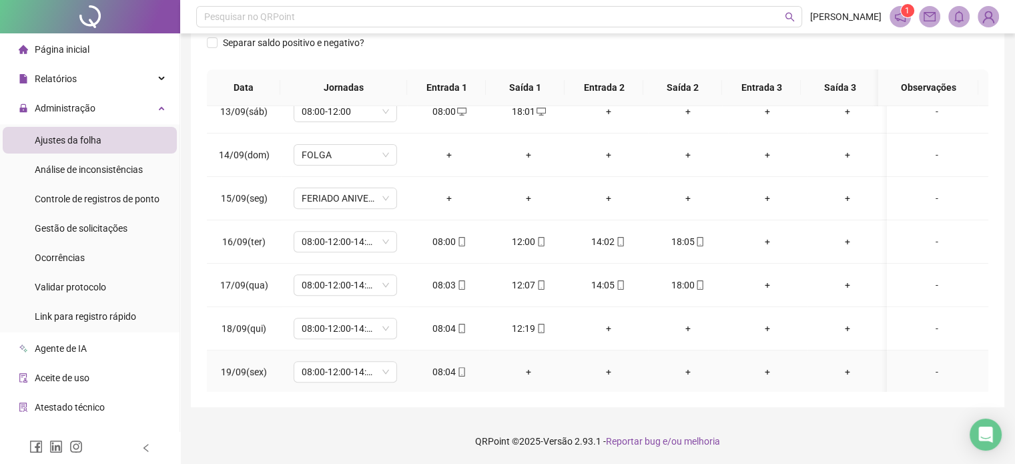
click at [457, 370] on icon "mobile" at bounding box center [461, 371] width 9 height 9
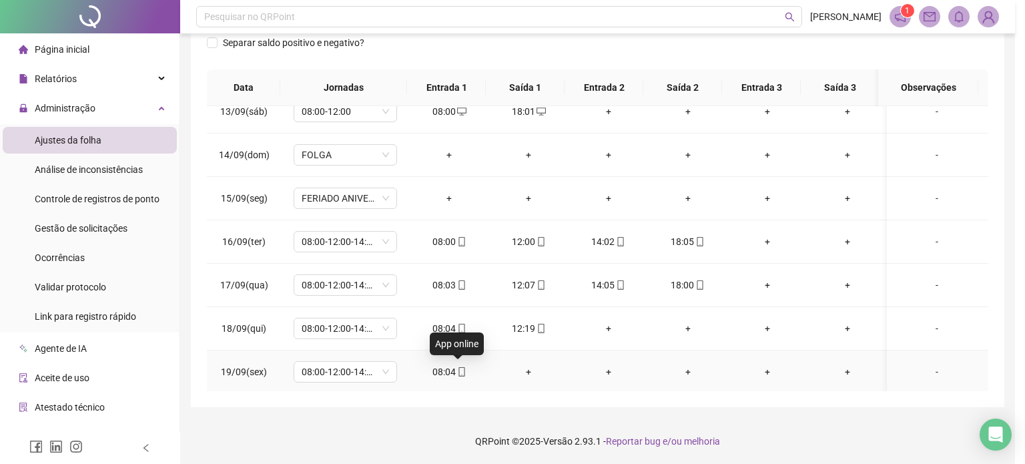
scroll to position [547, 0]
type input "**********"
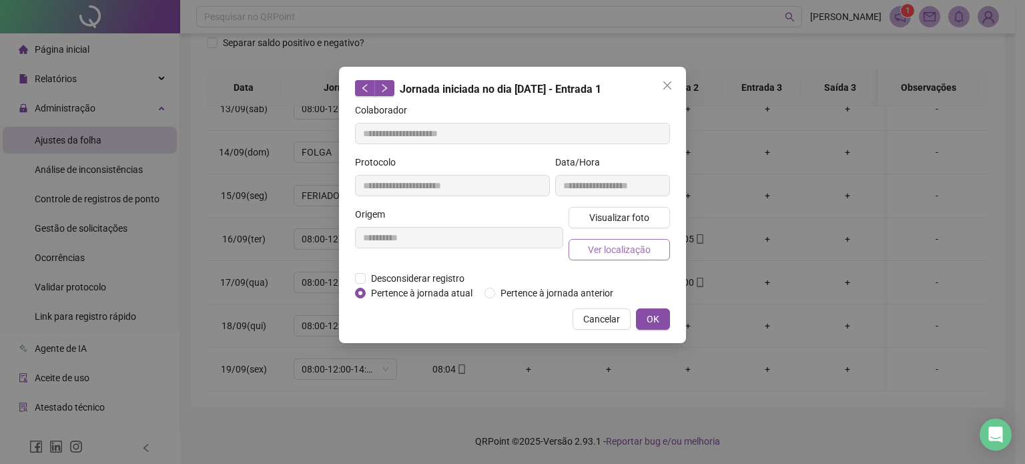
click at [613, 243] on span "Ver localização" at bounding box center [619, 249] width 63 height 15
